Goal: Task Accomplishment & Management: Use online tool/utility

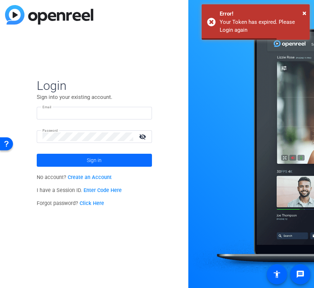
type input "creative@yourdigitalresource.com"
click at [92, 159] on span "Sign in" at bounding box center [94, 160] width 15 height 18
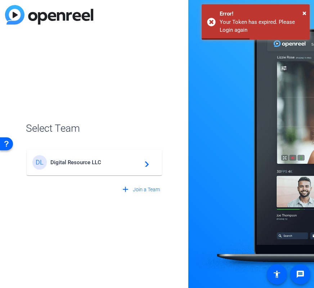
click at [82, 168] on div "DL Digital Resource LLC navigate_next" at bounding box center [94, 162] width 124 height 14
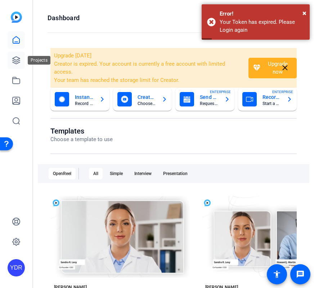
click at [13, 58] on icon at bounding box center [16, 60] width 7 height 7
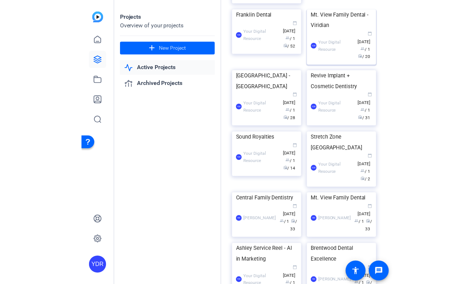
scroll to position [199, 0]
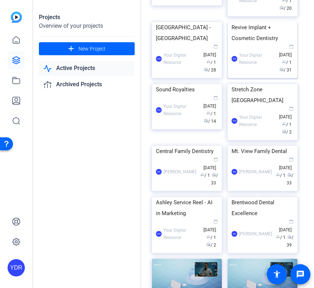
click at [272, 22] on img at bounding box center [263, 22] width 70 height 0
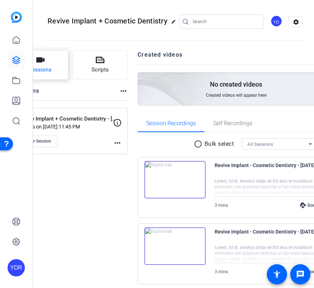
click at [52, 67] on span "Sessions" at bounding box center [40, 70] width 23 height 8
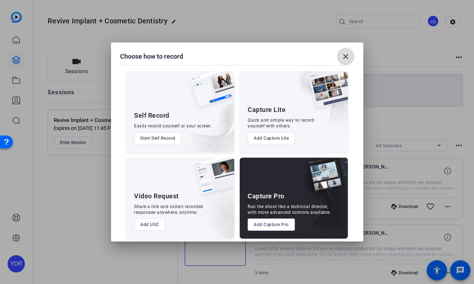
click at [314, 54] on mat-icon "close" at bounding box center [345, 56] width 9 height 9
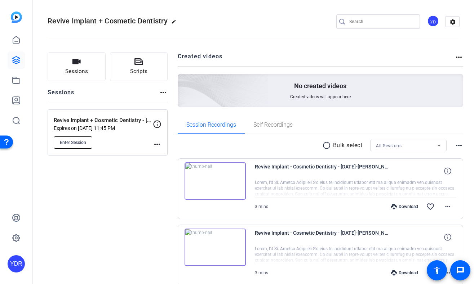
click at [74, 143] on span "Enter Session" at bounding box center [73, 143] width 26 height 6
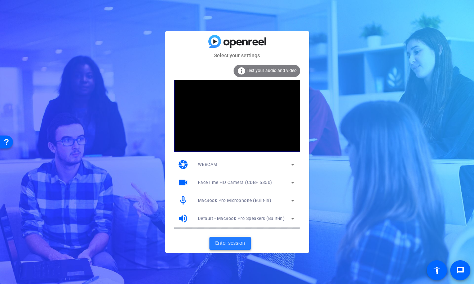
click at [229, 244] on span "Enter session" at bounding box center [230, 244] width 30 height 8
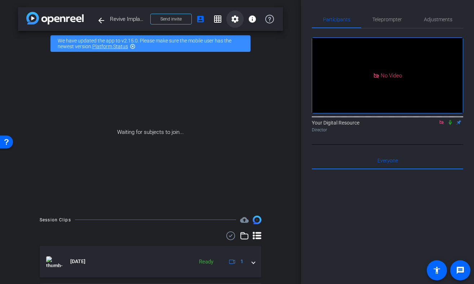
click at [236, 22] on mat-icon "settings" at bounding box center [235, 19] width 9 height 9
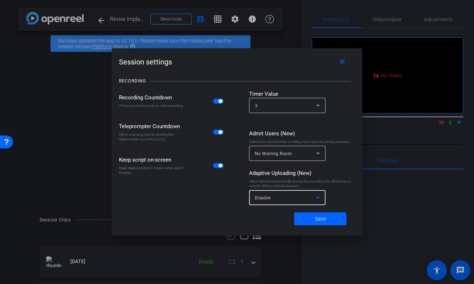
click at [285, 194] on div "Disable" at bounding box center [285, 198] width 61 height 9
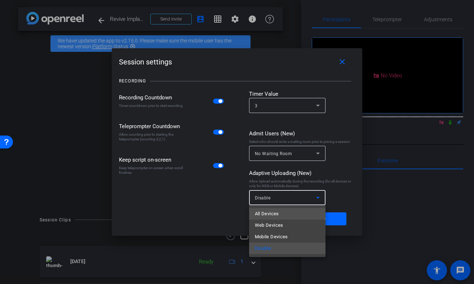
click at [280, 213] on mat-option "All Devices" at bounding box center [287, 214] width 76 height 12
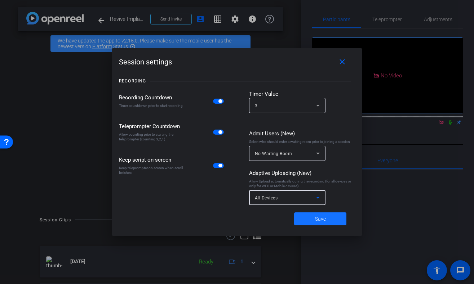
click at [329, 219] on span at bounding box center [320, 218] width 52 height 17
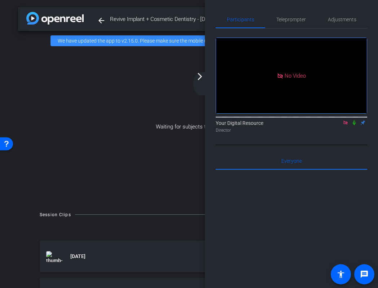
click at [160, 147] on div "Waiting for subjects to join..." at bounding box center [189, 126] width 342 height 152
click at [199, 75] on mat-icon "arrow_forward_ios" at bounding box center [199, 76] width 9 height 9
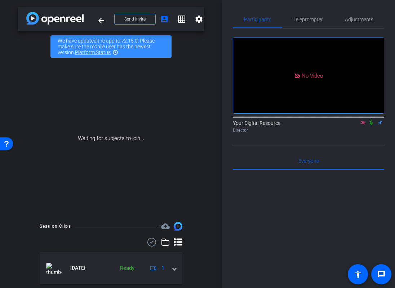
click at [364, 124] on icon at bounding box center [362, 122] width 4 height 4
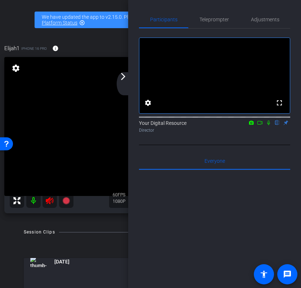
click at [47, 202] on icon at bounding box center [49, 200] width 9 height 9
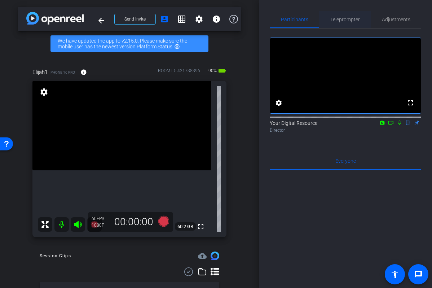
click at [344, 23] on span "Teleprompter" at bounding box center [345, 19] width 30 height 17
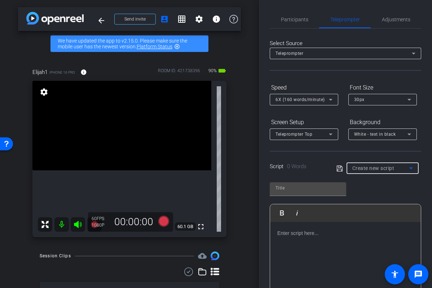
click at [379, 169] on span "Create new script" at bounding box center [373, 168] width 42 height 6
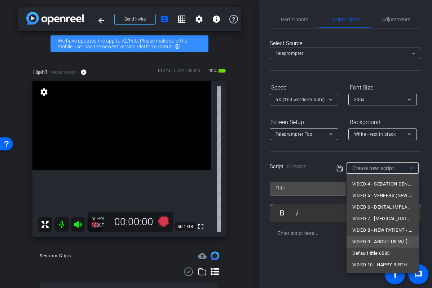
scroll to position [45, 0]
click at [376, 261] on span "VIDEO 10 - HAPPY BIRTHDAY" at bounding box center [382, 264] width 61 height 9
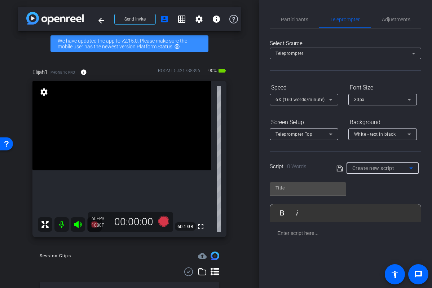
type input "VIDEO 10 - HAPPY BIRTHDAY"
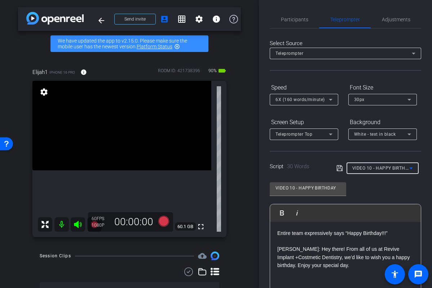
scroll to position [9, 0]
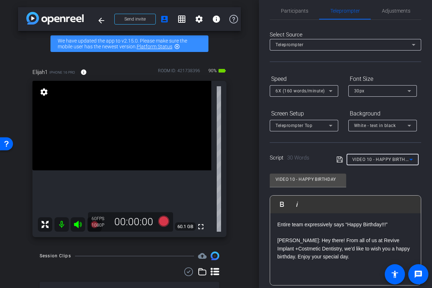
click at [291, 248] on p "Entire team expressively says “Happy Birthday!!!” DR.BROWN: Hey there! From all…" at bounding box center [345, 240] width 136 height 40
click at [355, 257] on p "Entire team expressively says “Happy Birthday!!!” DR.BROWN: Hey there! From all…" at bounding box center [345, 240] width 136 height 40
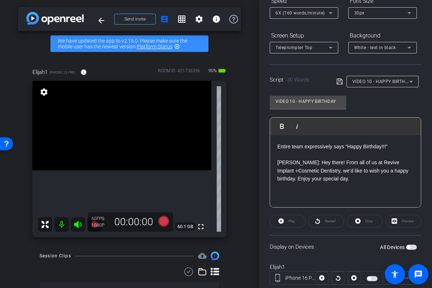
scroll to position [106, 0]
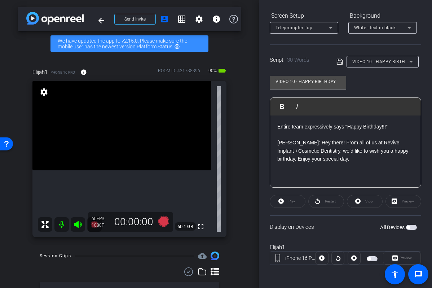
click at [365, 259] on div at bounding box center [371, 257] width 23 height 9
click at [370, 259] on span "button" at bounding box center [372, 258] width 11 height 5
click at [401, 259] on span "Preview" at bounding box center [405, 258] width 12 height 4
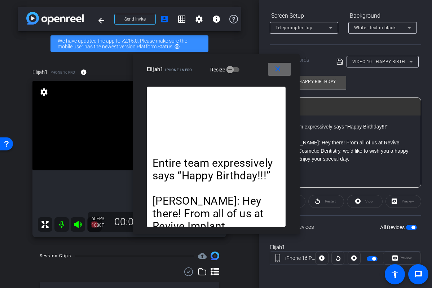
click at [279, 75] on span at bounding box center [279, 69] width 23 height 17
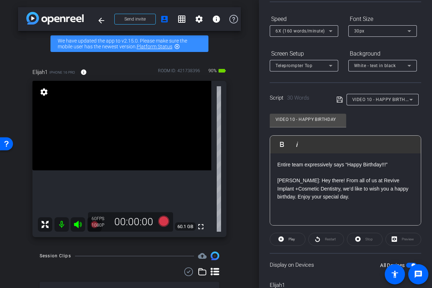
scroll to position [0, 0]
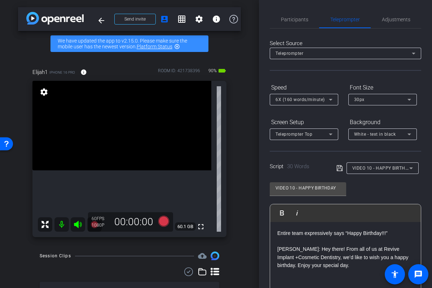
click at [376, 98] on div "30px" at bounding box center [380, 99] width 53 height 9
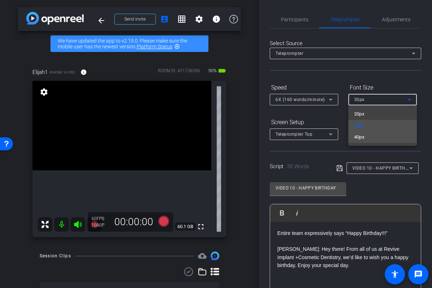
click at [377, 139] on mat-option "40px" at bounding box center [382, 137] width 68 height 12
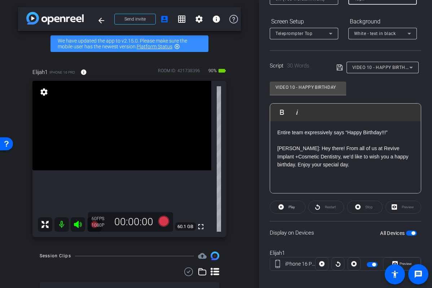
scroll to position [106, 0]
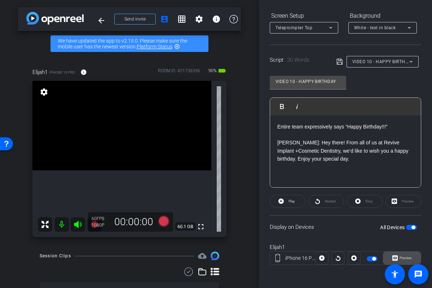
click at [399, 259] on span "Preview" at bounding box center [405, 258] width 12 height 4
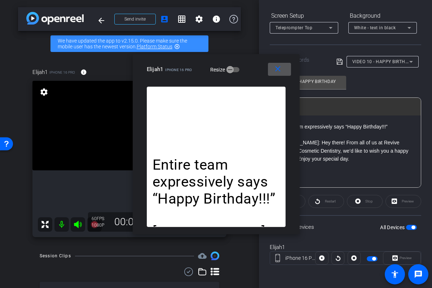
click at [278, 70] on mat-icon "close" at bounding box center [277, 69] width 9 height 9
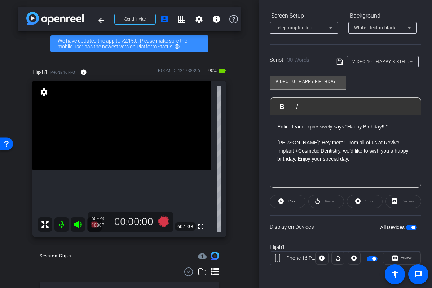
scroll to position [93, 0]
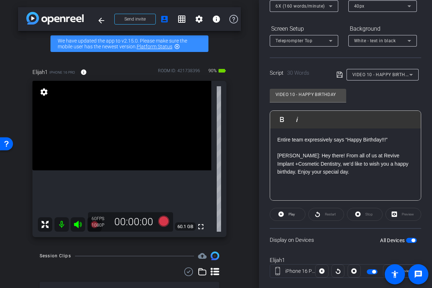
click at [358, 176] on div "Entire team expressively says “Happy Birthday!!!” DR.BROWN: Hey there! From all…" at bounding box center [345, 164] width 151 height 72
click at [372, 173] on p "Entire team expressively says “Happy Birthday!!!” DR.BROWN: Hey there! From all…" at bounding box center [345, 156] width 136 height 40
click at [162, 219] on icon at bounding box center [163, 221] width 11 height 11
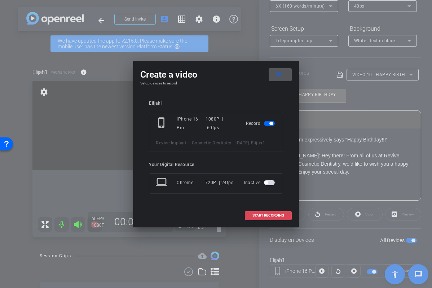
click at [265, 217] on span "START RECORDING" at bounding box center [268, 215] width 32 height 4
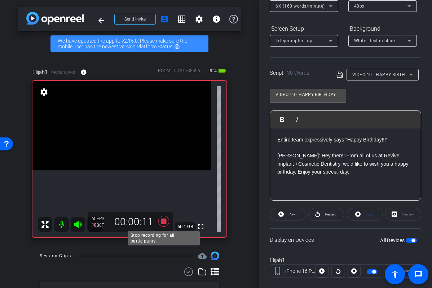
click at [163, 221] on icon at bounding box center [163, 221] width 11 height 11
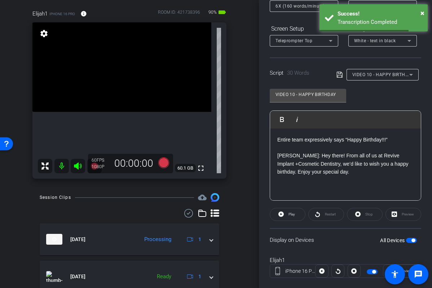
scroll to position [44, 0]
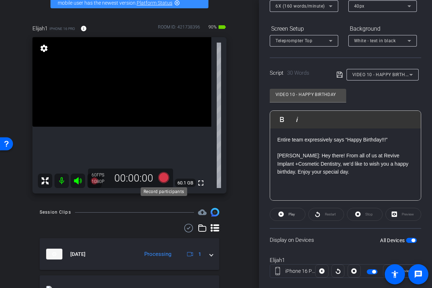
click at [164, 178] on icon at bounding box center [163, 177] width 11 height 11
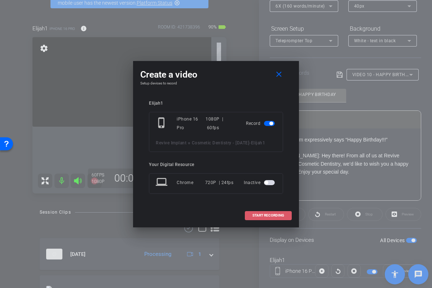
click at [262, 217] on span "START RECORDING" at bounding box center [268, 215] width 32 height 4
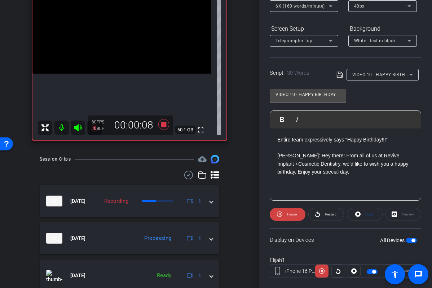
scroll to position [137, 0]
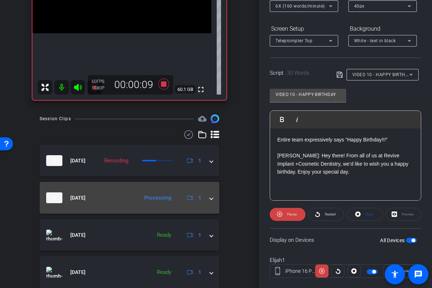
click at [211, 198] on span at bounding box center [211, 198] width 3 height 8
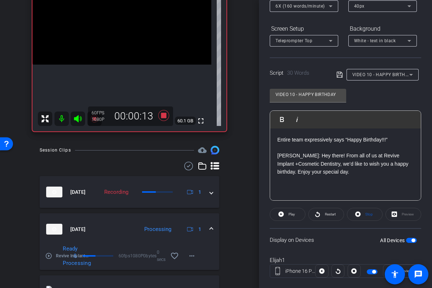
scroll to position [74, 0]
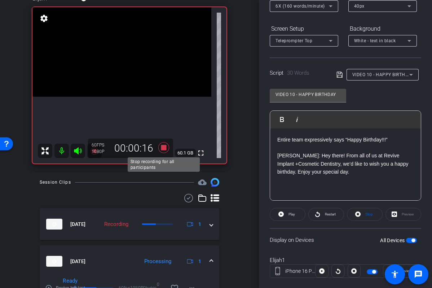
click at [165, 147] on icon at bounding box center [163, 147] width 11 height 11
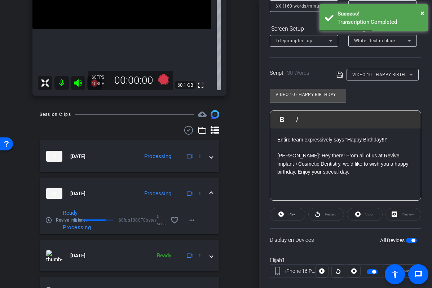
scroll to position [152, 0]
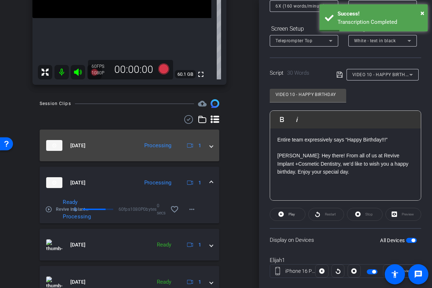
click at [211, 146] on span at bounding box center [211, 146] width 3 height 8
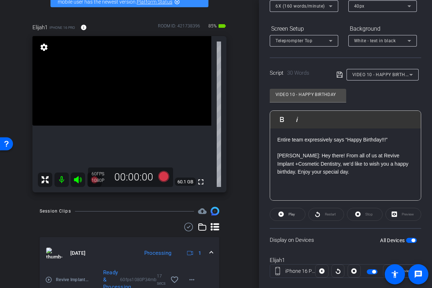
scroll to position [36, 0]
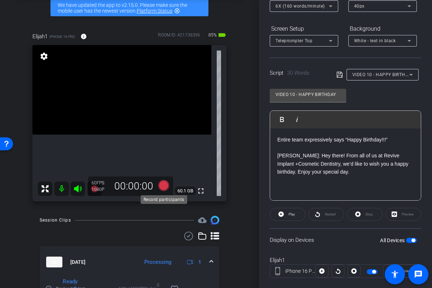
click at [164, 186] on icon at bounding box center [163, 185] width 11 height 11
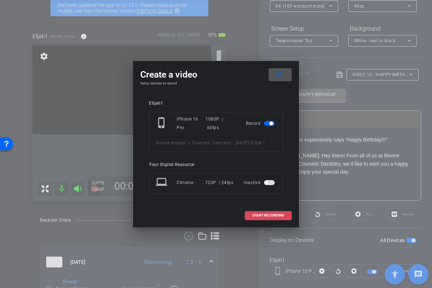
click at [259, 217] on span "START RECORDING" at bounding box center [268, 215] width 32 height 4
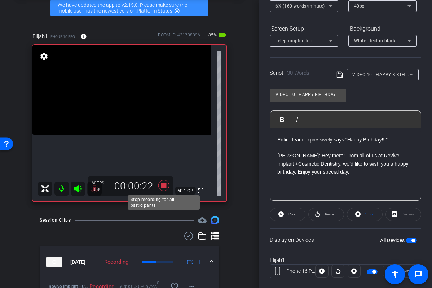
click at [164, 188] on icon at bounding box center [163, 185] width 17 height 13
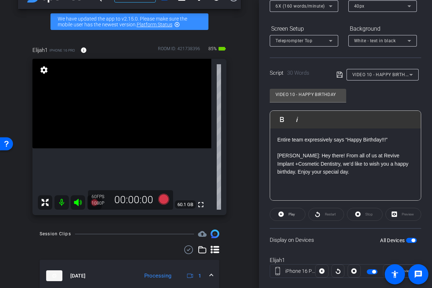
scroll to position [0, 0]
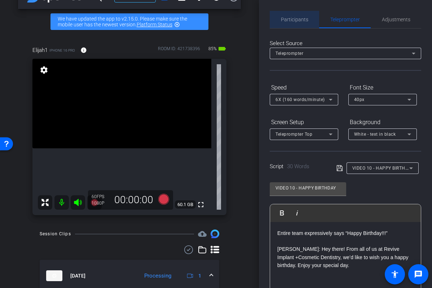
click at [294, 21] on span "Participants" at bounding box center [294, 19] width 27 height 5
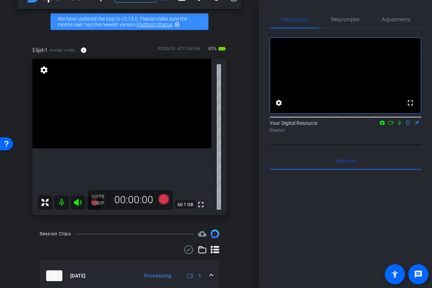
click at [381, 125] on icon at bounding box center [382, 122] width 6 height 5
click at [383, 133] on div at bounding box center [216, 144] width 432 height 288
click at [382, 124] on icon at bounding box center [382, 122] width 5 height 4
click at [399, 133] on div at bounding box center [216, 144] width 432 height 288
click at [381, 125] on icon at bounding box center [382, 122] width 6 height 5
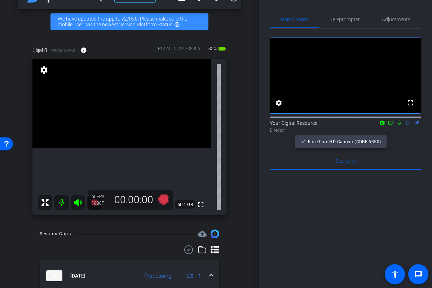
click at [390, 133] on div at bounding box center [216, 144] width 432 height 288
click at [393, 125] on icon at bounding box center [391, 122] width 6 height 5
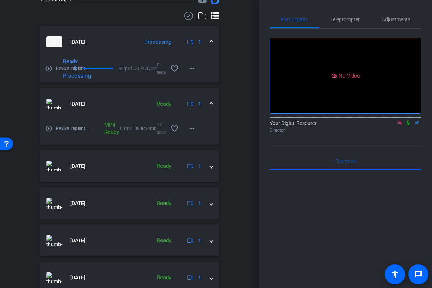
scroll to position [302, 0]
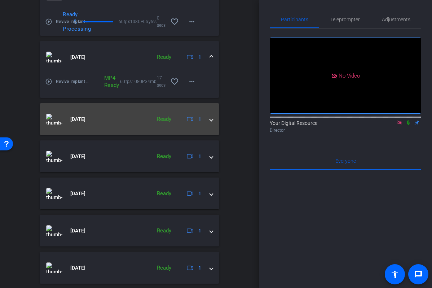
click at [56, 116] on img at bounding box center [54, 119] width 16 height 11
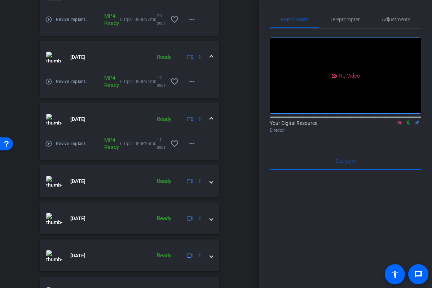
click at [65, 120] on mat-panel-title "Sep 16, 2025" at bounding box center [96, 119] width 101 height 11
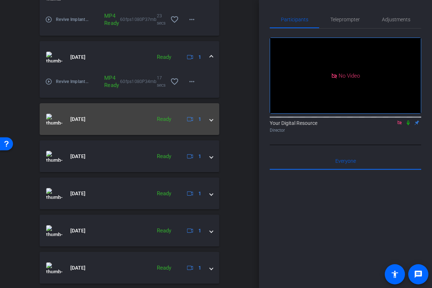
click at [59, 118] on img at bounding box center [54, 119] width 16 height 11
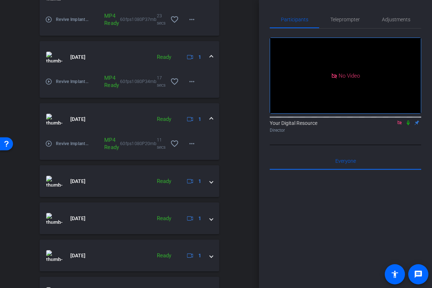
click at [408, 125] on icon at bounding box center [408, 122] width 6 height 5
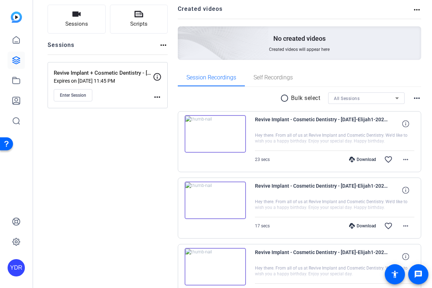
scroll to position [59, 0]
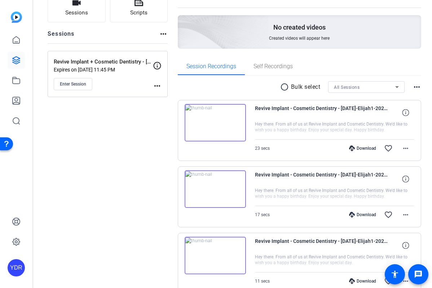
click at [224, 131] on img at bounding box center [215, 122] width 61 height 37
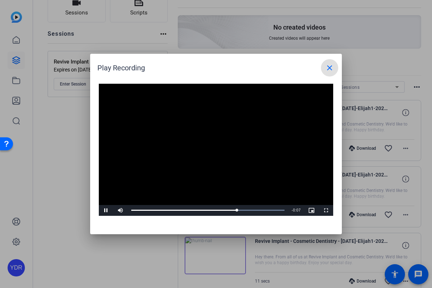
click at [330, 70] on mat-icon "close" at bounding box center [329, 67] width 9 height 9
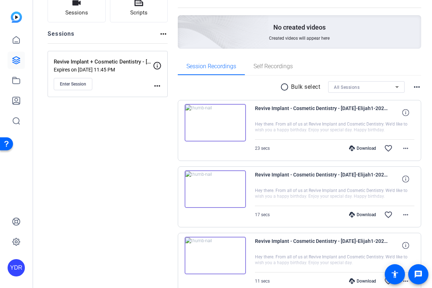
click at [361, 149] on div "Download" at bounding box center [362, 148] width 34 height 6
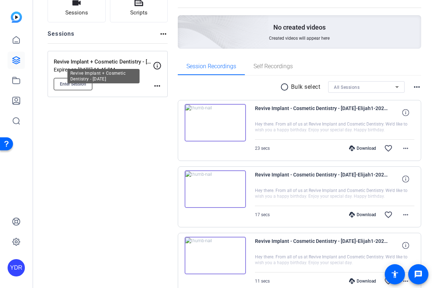
click at [68, 79] on button "Enter Session" at bounding box center [73, 84] width 39 height 12
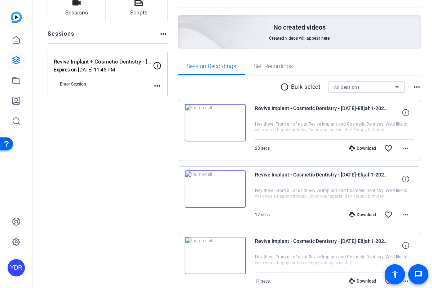
scroll to position [0, 0]
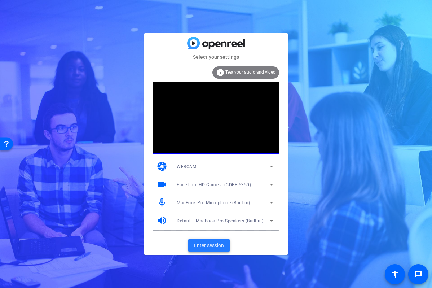
click at [213, 245] on span "Enter session" at bounding box center [209, 245] width 30 height 8
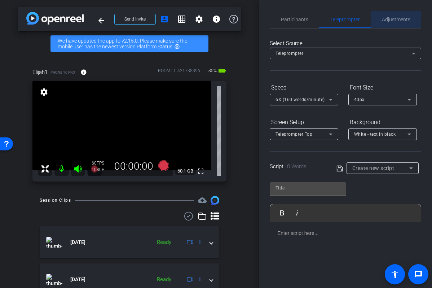
click at [388, 19] on span "Adjustments" at bounding box center [396, 19] width 28 height 5
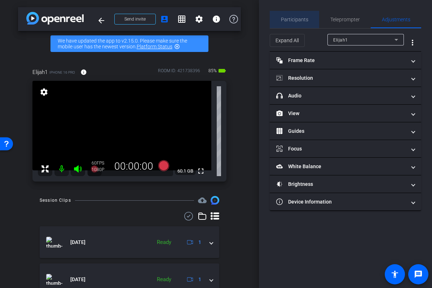
click at [295, 18] on span "Participants" at bounding box center [294, 19] width 27 height 5
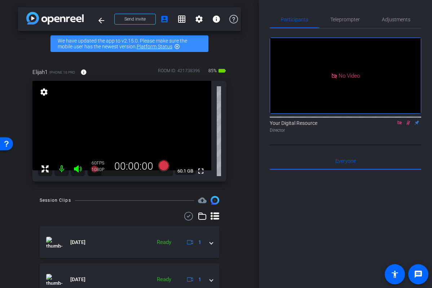
click at [408, 123] on icon at bounding box center [408, 122] width 6 height 5
click at [99, 18] on mat-icon "arrow_back" at bounding box center [101, 20] width 9 height 9
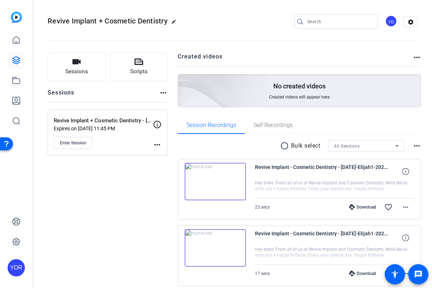
click at [364, 209] on div "Download" at bounding box center [362, 207] width 34 height 6
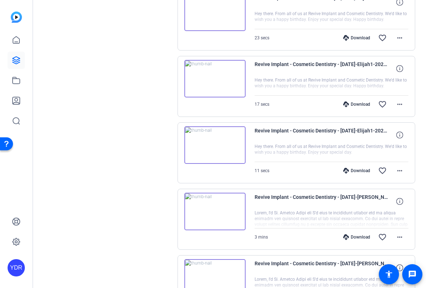
scroll to position [209, 0]
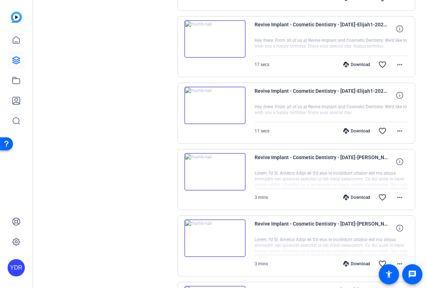
click at [358, 132] on div "Download" at bounding box center [357, 131] width 34 height 6
click at [361, 66] on div "Download" at bounding box center [357, 65] width 34 height 6
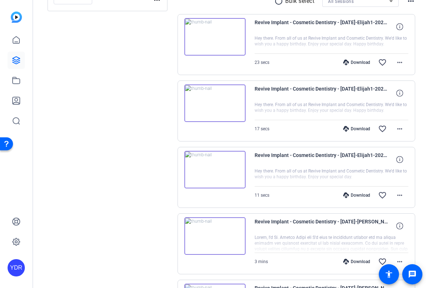
scroll to position [136, 0]
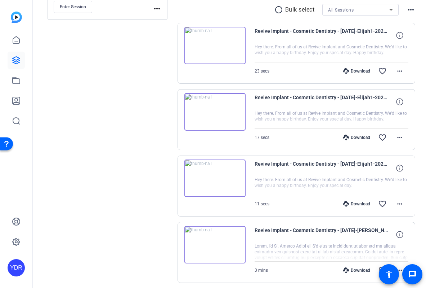
click at [359, 71] on div "Download" at bounding box center [357, 71] width 34 height 6
